Goal: Task Accomplishment & Management: Manage account settings

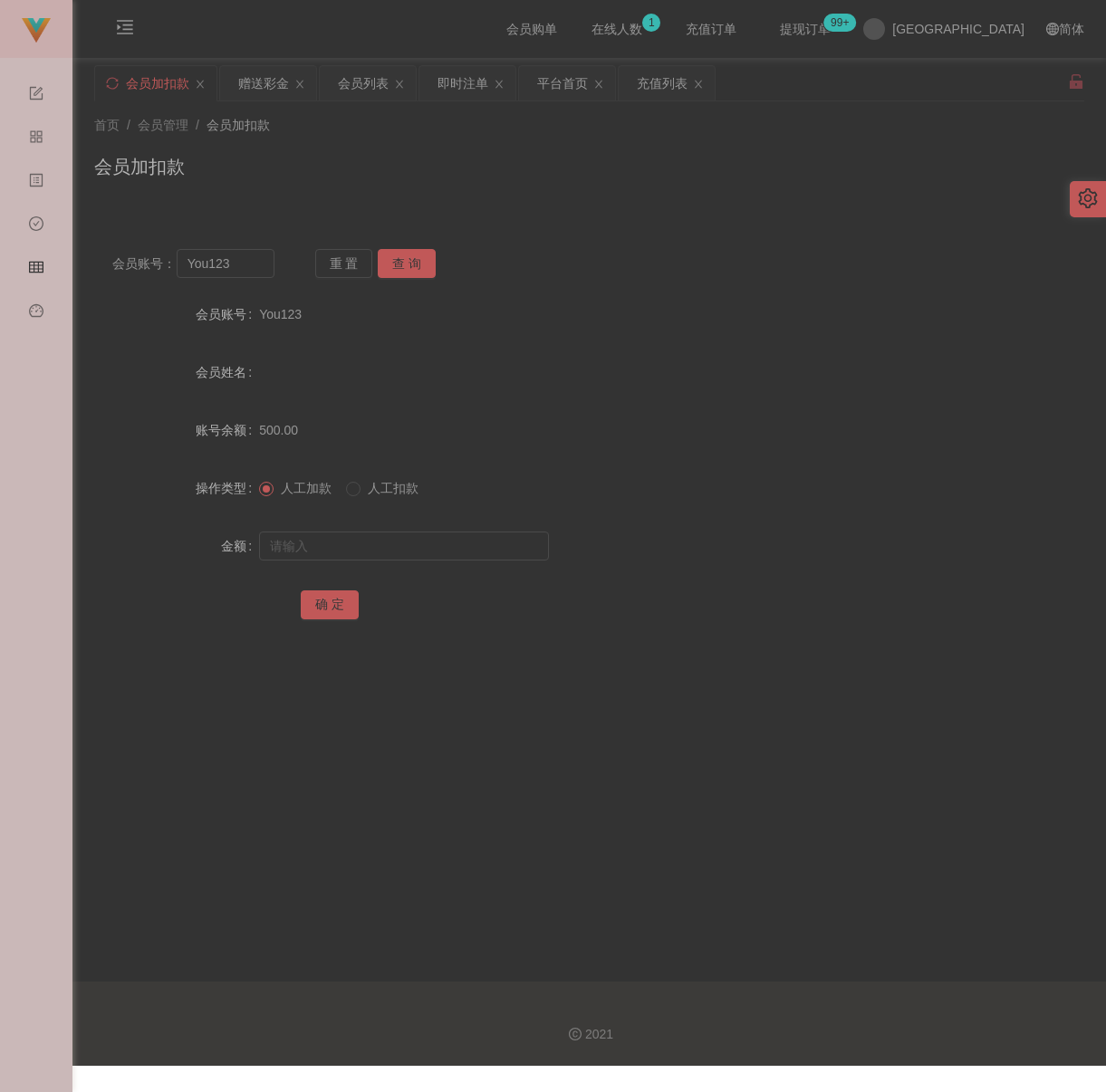
click at [712, 202] on div "首页 / 会员管理 / 会员加扣款 / 会员加扣款" at bounding box center [589, 155] width 1033 height 108
click at [933, 687] on main "关闭左侧 关闭右侧 关闭其它 刷新页面 会员加扣款 赠送彩金 会员列表 即时注单 平台首页 充值列表 首页 / 会员管理 / 会员加扣款 / 会员加扣款 会员…" at bounding box center [589, 520] width 1033 height 924
click at [258, 262] on input "You123" at bounding box center [225, 263] width 98 height 29
paste input "Keongtee"
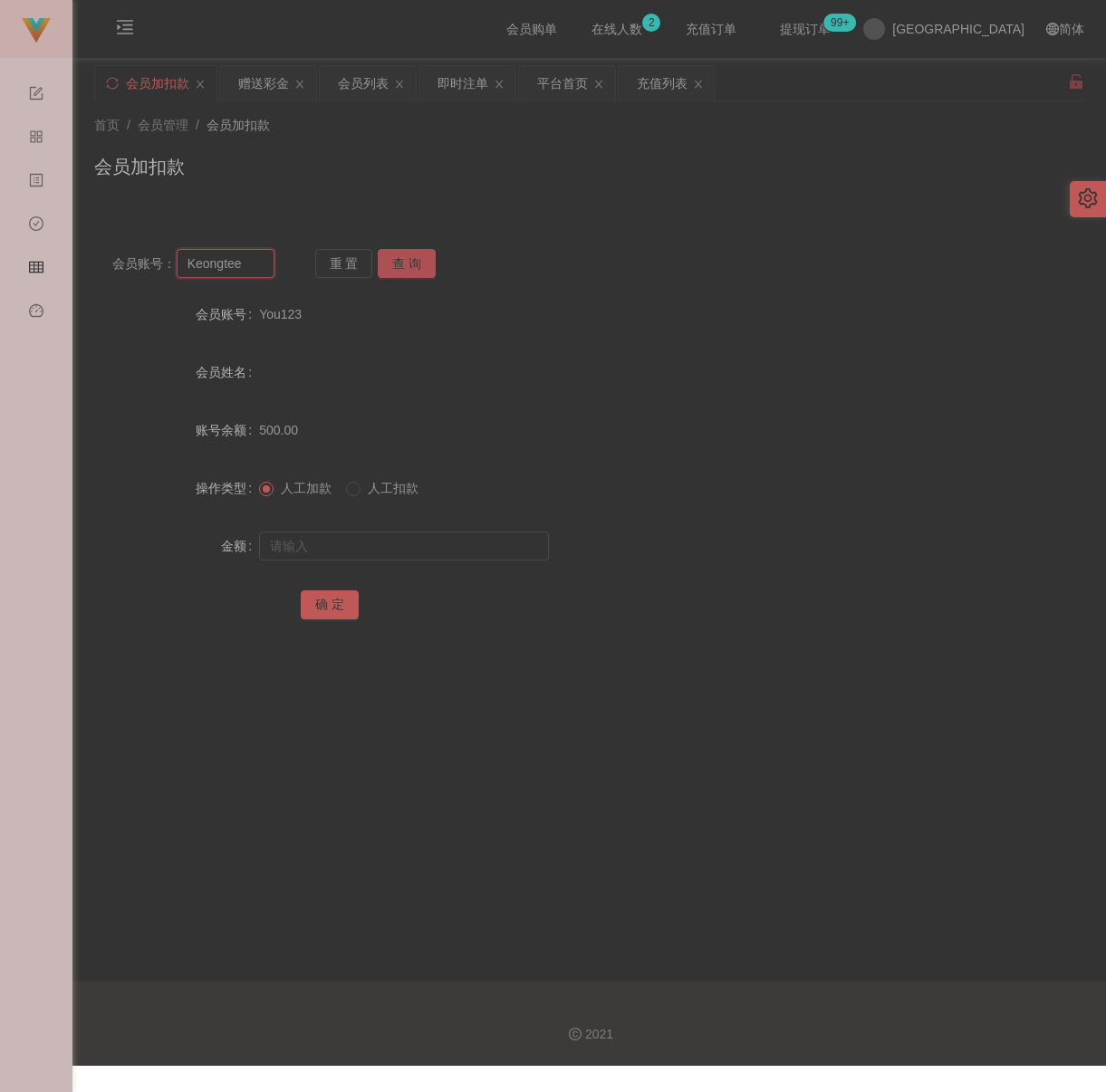
type input "Keongtee"
click at [417, 262] on button "查 询" at bounding box center [407, 263] width 58 height 29
click at [359, 560] on input "text" at bounding box center [404, 546] width 290 height 29
click at [416, 560] on input "text" at bounding box center [404, 546] width 290 height 29
paste input "100"
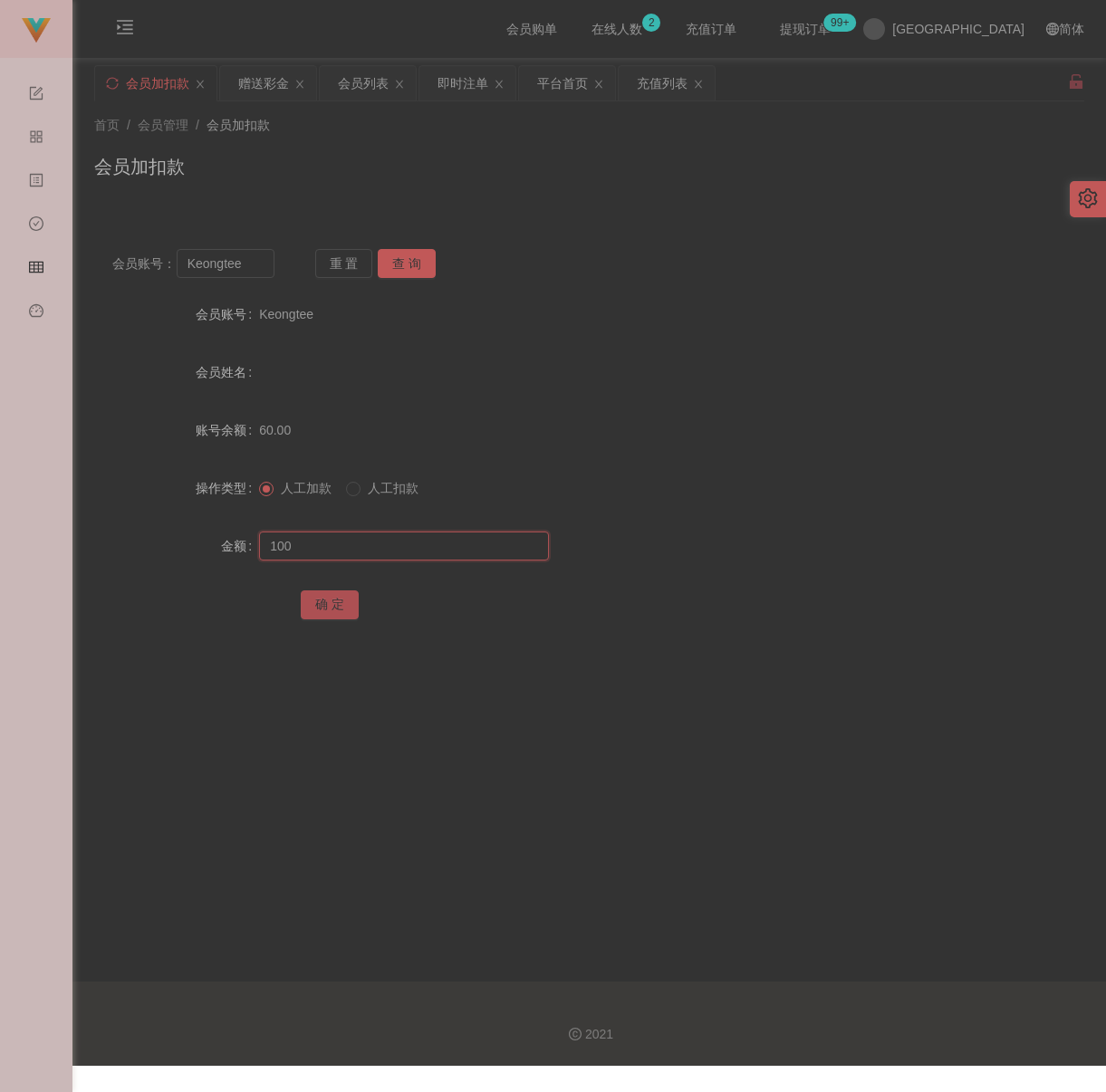
type input "100"
click at [319, 609] on button "确 定" at bounding box center [330, 605] width 58 height 29
click at [900, 166] on div "会员加扣款" at bounding box center [589, 174] width 990 height 42
